Goal: Information Seeking & Learning: Learn about a topic

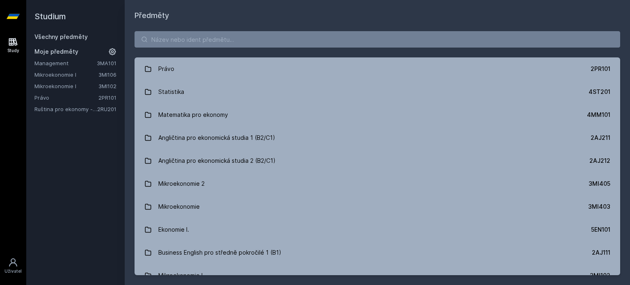
click at [72, 95] on link "Právo" at bounding box center [66, 98] width 64 height 8
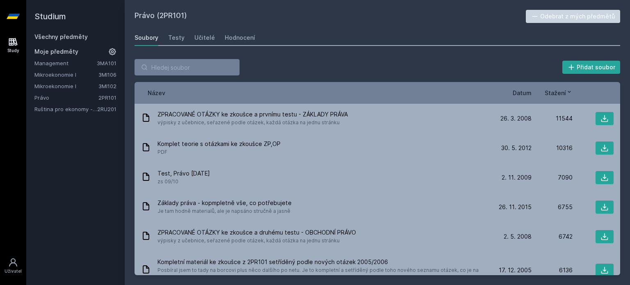
click at [522, 93] on span "Datum" at bounding box center [522, 93] width 19 height 9
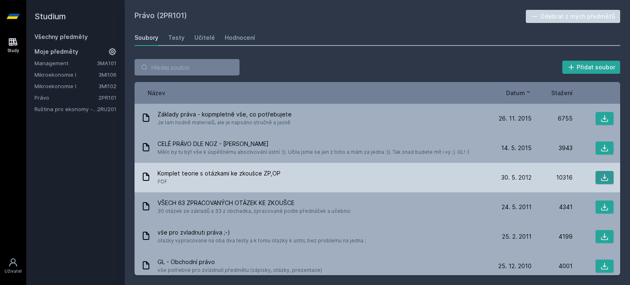
click at [596, 173] on button at bounding box center [605, 177] width 18 height 13
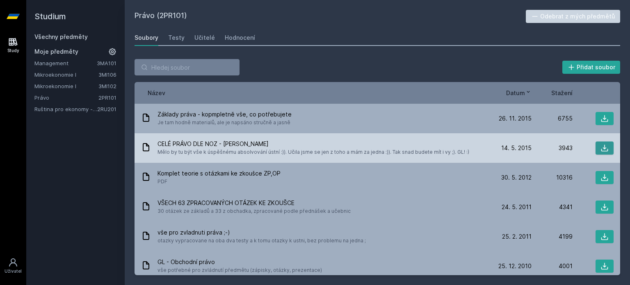
click at [602, 145] on icon at bounding box center [605, 148] width 8 height 8
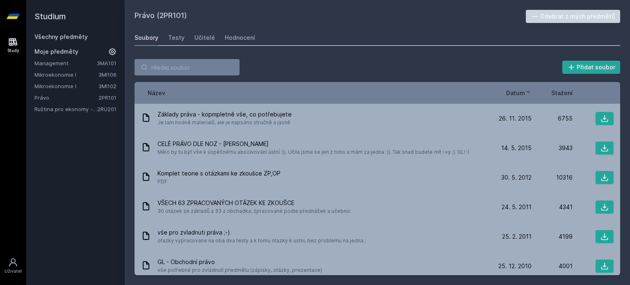
click at [298, 56] on div "Přidat soubor Řazení: Název Datum Stažení Název Datum Stažení Základy práva - k…" at bounding box center [378, 167] width 506 height 236
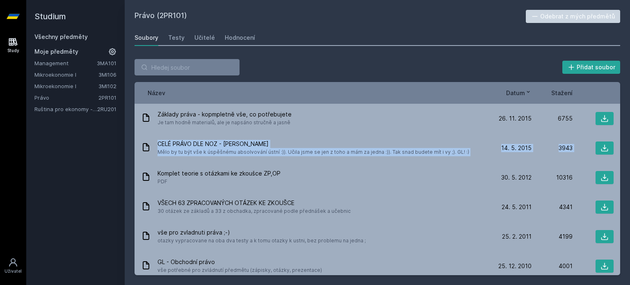
drag, startPoint x: 620, startPoint y: 133, endPoint x: 624, endPoint y: 141, distance: 8.8
click at [624, 141] on div "Přidat soubor Řazení: Název Datum Stažení Název Datum Stažení Základy práva - k…" at bounding box center [378, 167] width 506 height 236
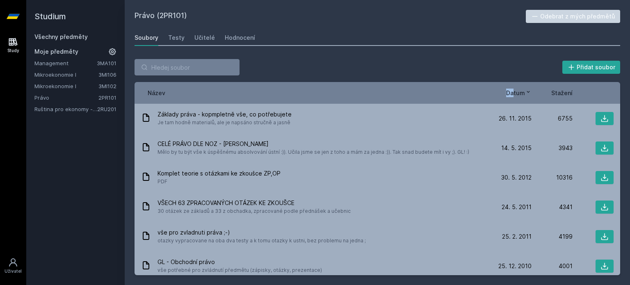
drag, startPoint x: 508, startPoint y: 81, endPoint x: 517, endPoint y: 92, distance: 14.9
click at [517, 92] on div "Přidat soubor Řazení: Název Datum Stažení Název Datum Stažení Základy práva - k…" at bounding box center [378, 167] width 486 height 216
click at [517, 92] on span "Datum" at bounding box center [515, 93] width 19 height 9
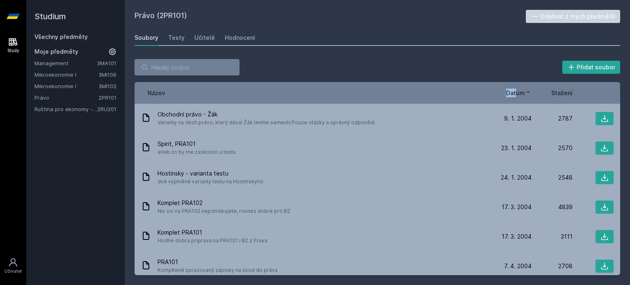
click at [517, 92] on span "Datum" at bounding box center [515, 93] width 19 height 9
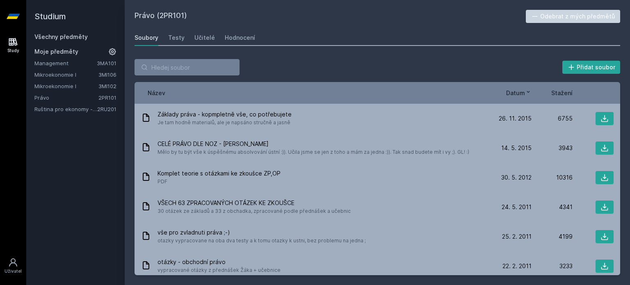
click at [452, 78] on div "Přidat soubor Řazení: Název Datum Stažení Název Datum Stažení Základy práva - k…" at bounding box center [378, 167] width 486 height 216
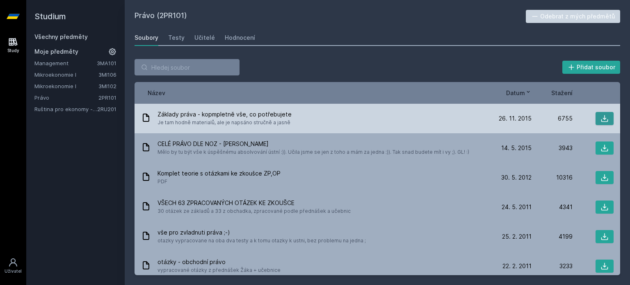
click at [601, 112] on button at bounding box center [605, 118] width 18 height 13
